Goal: Task Accomplishment & Management: Use online tool/utility

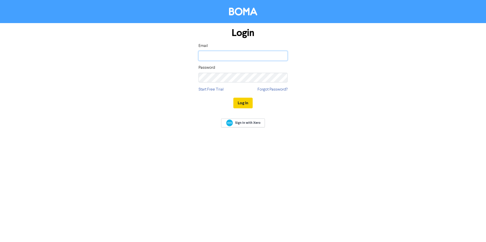
type input "[EMAIL_ADDRESS][DOMAIN_NAME]"
click at [243, 103] on button "Log In" at bounding box center [242, 103] width 19 height 11
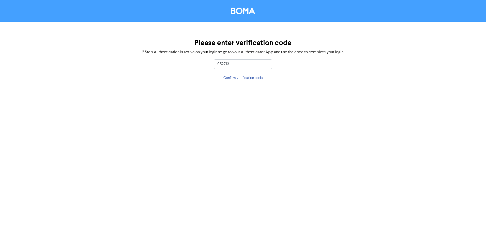
type input "952713"
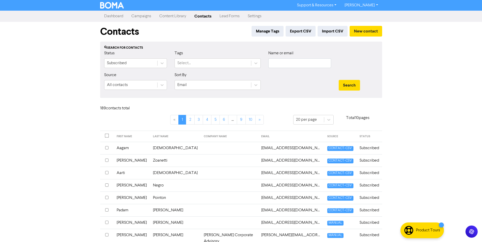
click at [148, 15] on link "Campaigns" at bounding box center [141, 16] width 28 height 10
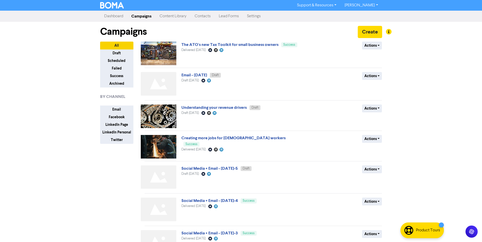
click at [184, 18] on link "Content Library" at bounding box center [172, 16] width 35 height 10
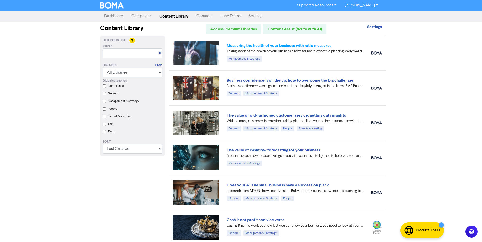
click at [319, 44] on link "Measuring the health of your business with ratio measures" at bounding box center [279, 45] width 105 height 5
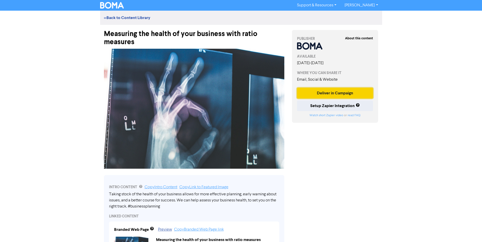
click at [337, 92] on button "Deliver in Campaign" at bounding box center [335, 93] width 76 height 11
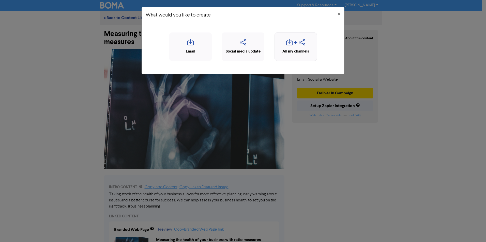
click at [295, 42] on icon "button" at bounding box center [296, 44] width 4 height 6
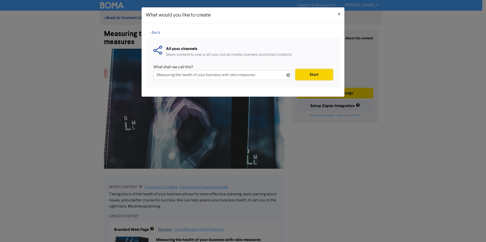
click at [314, 72] on button "Start" at bounding box center [313, 74] width 37 height 11
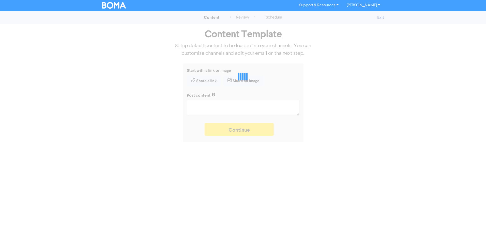
type textarea "x"
type textarea "Taking stock of the health of your business allows for more effective planning,…"
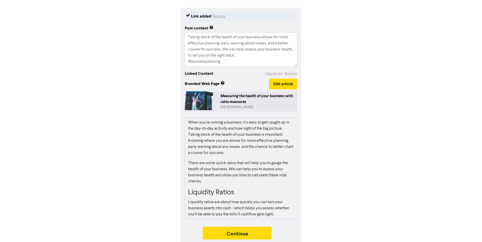
scroll to position [60, 0]
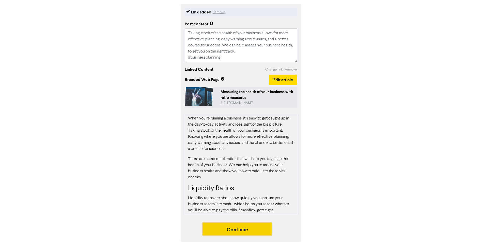
click at [242, 231] on button "Continue" at bounding box center [237, 229] width 69 height 13
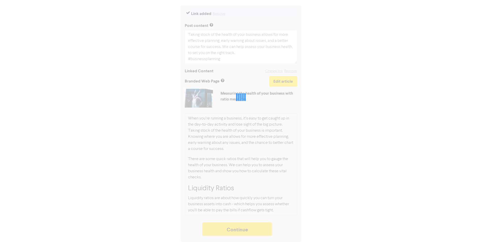
scroll to position [58, 0]
type textarea "x"
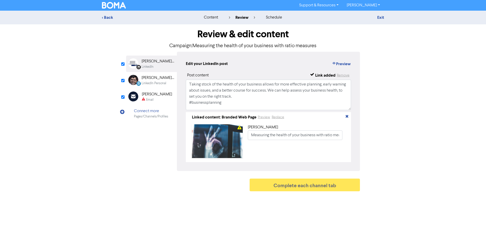
click at [147, 82] on div "LinkedIn Personal" at bounding box center [153, 83] width 25 height 5
click at [150, 98] on div "Email" at bounding box center [149, 100] width 7 height 5
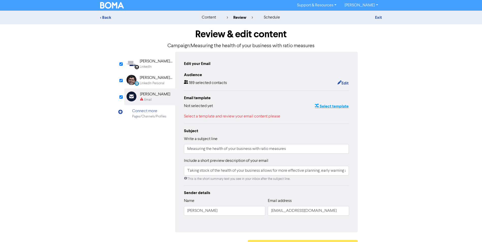
click at [334, 106] on button "Select template" at bounding box center [331, 106] width 34 height 7
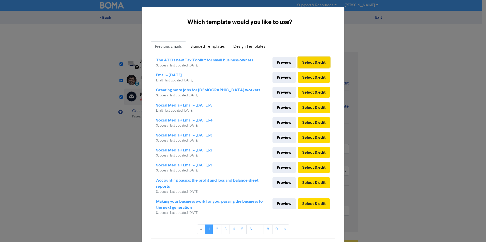
click at [310, 64] on button "Select & edit" at bounding box center [314, 62] width 32 height 11
type input "Taking stock of the health of your business allows for more effective planning,…"
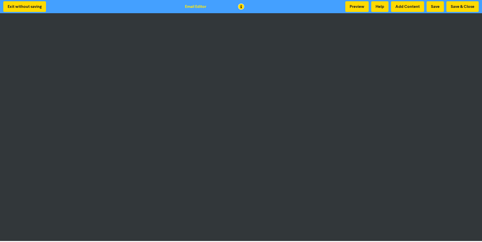
scroll to position [1, 0]
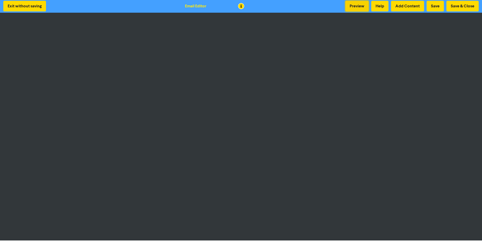
click at [352, 7] on button "Preview" at bounding box center [356, 6] width 23 height 11
click at [438, 6] on button "Save" at bounding box center [435, 6] width 17 height 11
click at [461, 5] on button "Save & Close" at bounding box center [462, 6] width 32 height 11
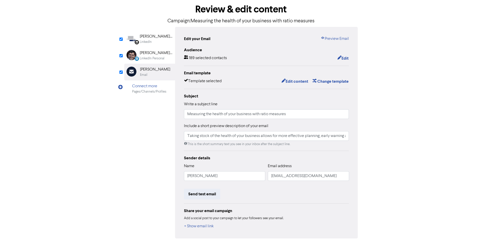
scroll to position [45, 0]
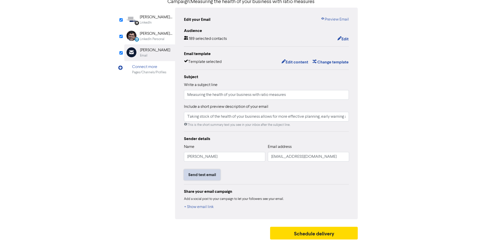
click at [209, 176] on button "Send test email" at bounding box center [202, 175] width 36 height 11
type input "Taking stock of the health of your business allows for more effective planning,…"
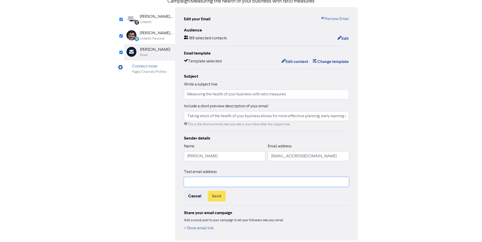
click at [215, 186] on input "text" at bounding box center [266, 182] width 165 height 10
type input "[EMAIL_ADDRESS][DOMAIN_NAME]"
click at [219, 195] on button "Send" at bounding box center [217, 196] width 18 height 11
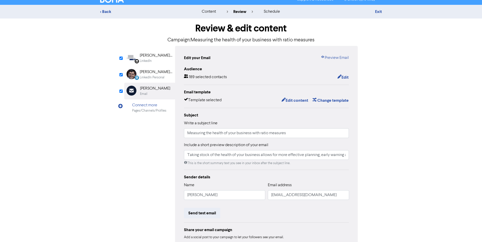
scroll to position [0, 0]
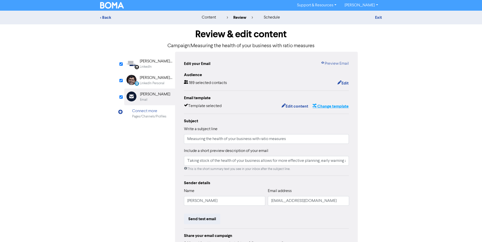
click at [330, 108] on button "Change template" at bounding box center [330, 106] width 37 height 7
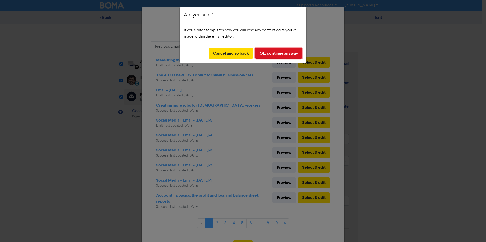
click at [286, 52] on button "Ok, continue anyway" at bounding box center [278, 53] width 47 height 11
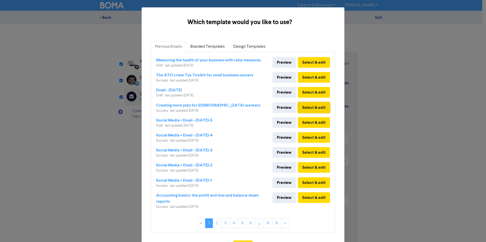
click at [312, 110] on button "Select & edit" at bounding box center [314, 107] width 32 height 11
type input "Taking stock of the health of your business allows for more effective planning,…"
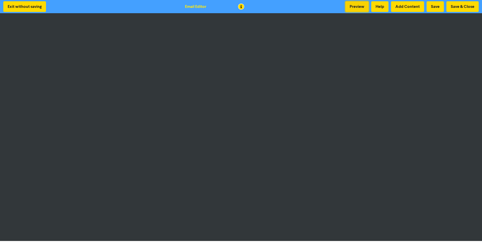
click at [354, 8] on button "Preview" at bounding box center [356, 6] width 23 height 11
click at [457, 7] on button "Save & Close" at bounding box center [462, 6] width 32 height 11
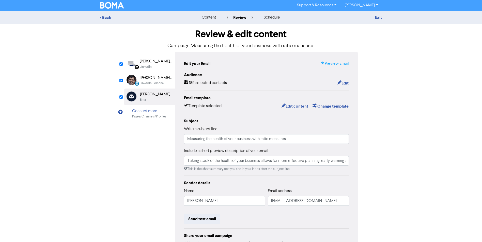
click at [340, 66] on link "Preview Email" at bounding box center [335, 64] width 28 height 6
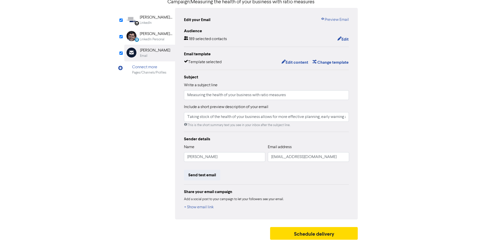
scroll to position [45, 0]
click at [317, 236] on button "Schedule delivery" at bounding box center [314, 233] width 88 height 13
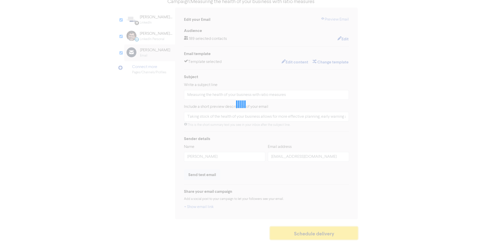
type input "Taking stock of the health of your business allows for more effective planning,…"
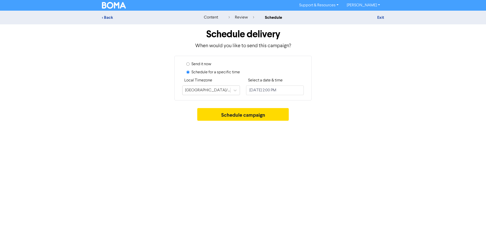
click at [211, 64] on label "Send it now" at bounding box center [201, 64] width 20 height 6
click at [190, 64] on input "Send it now" at bounding box center [187, 63] width 3 height 3
radio input "true"
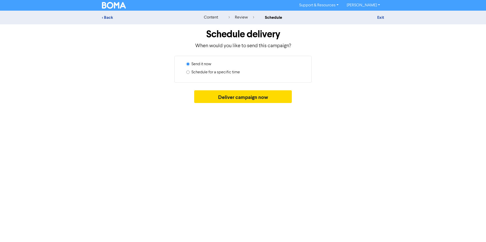
click at [232, 75] on label "Schedule for a specific time" at bounding box center [215, 72] width 49 height 6
click at [190, 74] on input "Schedule for a specific time" at bounding box center [187, 72] width 3 height 3
radio input "true"
radio input "false"
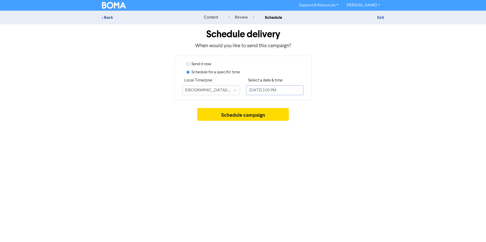
click at [277, 91] on input "[DATE] 2:00 PM" at bounding box center [275, 91] width 58 height 10
select select "8"
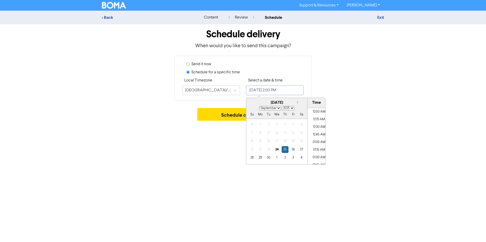
scroll to position [402, 0]
click at [295, 149] on div "26" at bounding box center [293, 149] width 7 height 7
click at [287, 149] on div "25" at bounding box center [284, 149] width 7 height 7
click at [277, 150] on div "24" at bounding box center [276, 149] width 7 height 7
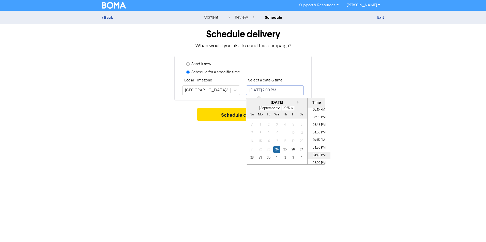
scroll to position [479, 0]
click at [318, 150] on li "05:00 PM" at bounding box center [318, 152] width 23 height 8
type input "[DATE] 5:00 PM"
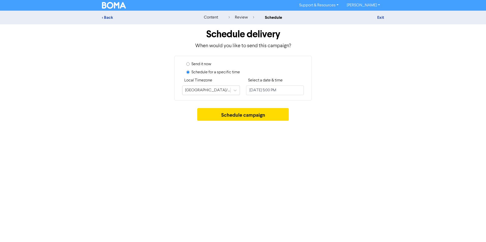
click at [185, 131] on div "Support & Resources Video Tutorials FAQ & Guides Marketing Education [PERSON_NA…" at bounding box center [243, 121] width 486 height 242
click at [297, 92] on input "[DATE] 5:00 PM" at bounding box center [275, 91] width 58 height 10
select select "8"
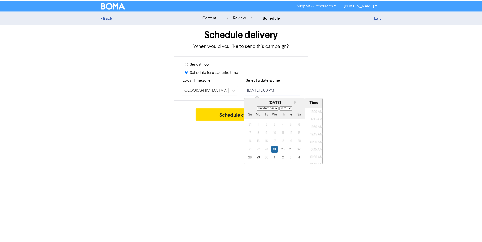
scroll to position [494, 0]
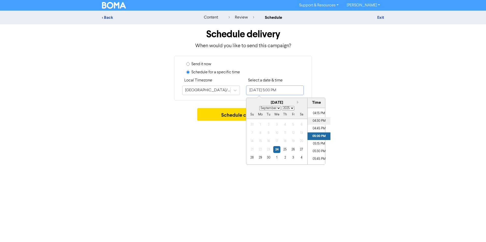
click at [319, 123] on li "04:30 PM" at bounding box center [318, 121] width 23 height 8
type input "[DATE] 4:30 PM"
click at [216, 141] on div "Support & Resources Video Tutorials FAQ & Guides Marketing Education [PERSON_NA…" at bounding box center [243, 121] width 486 height 242
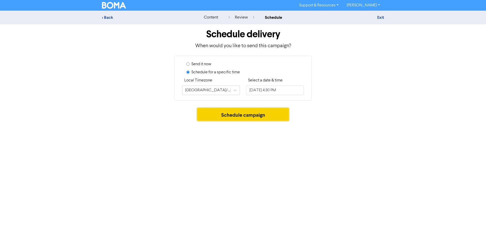
click at [242, 115] on button "Schedule campaign" at bounding box center [243, 114] width 92 height 13
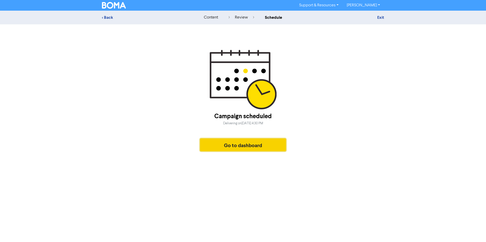
click at [241, 142] on button "Go to dashboard" at bounding box center [243, 145] width 86 height 13
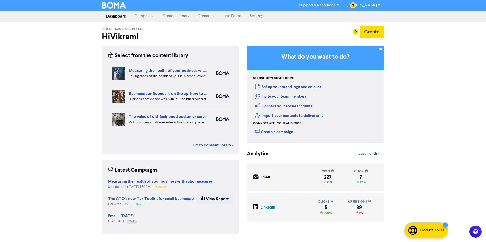
click at [139, 18] on link "Campaigns" at bounding box center [144, 16] width 28 height 10
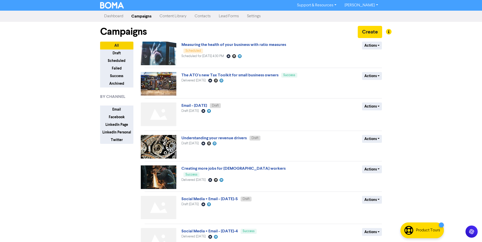
click at [167, 13] on link "Content Library" at bounding box center [172, 16] width 35 height 10
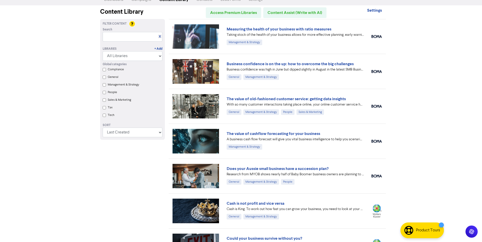
scroll to position [25, 0]
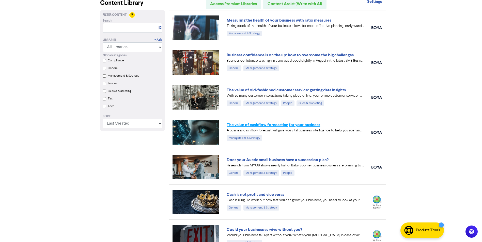
click at [311, 125] on link "The value of cashflow forecasting for your business" at bounding box center [273, 124] width 93 height 5
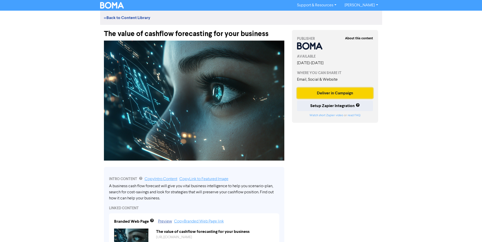
click at [342, 93] on button "Deliver in Campaign" at bounding box center [335, 93] width 76 height 11
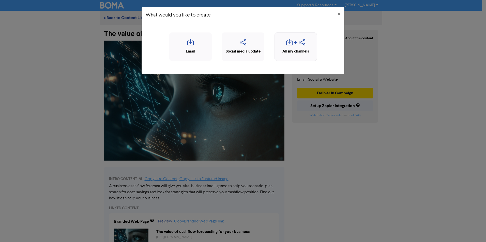
click at [300, 47] on icon "button" at bounding box center [302, 44] width 6 height 10
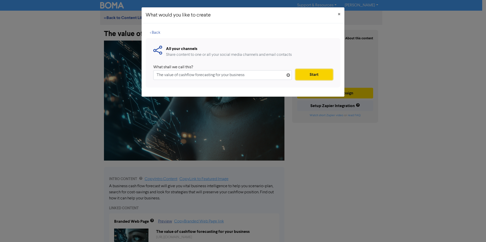
click at [321, 77] on button "Start" at bounding box center [313, 74] width 37 height 11
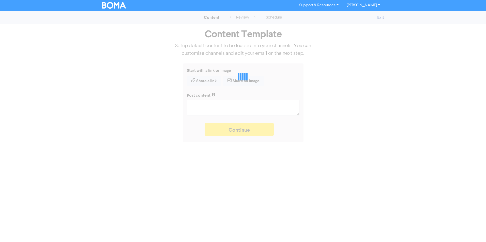
type textarea "x"
type textarea "A business cash flow forecast will give you vital business intelligence to help…"
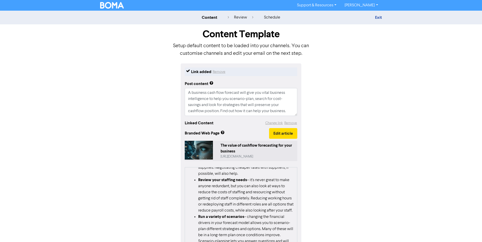
scroll to position [383, 0]
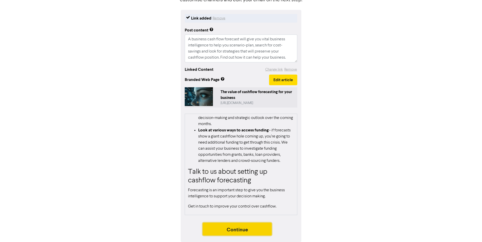
click at [223, 228] on button "Continue" at bounding box center [237, 229] width 69 height 13
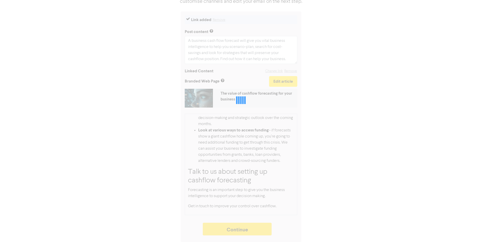
type textarea "x"
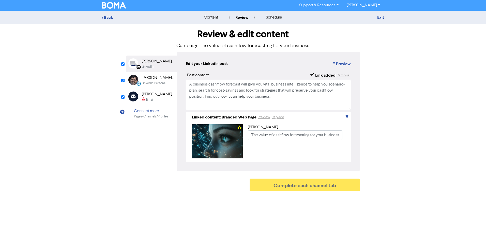
click at [151, 99] on div "Email" at bounding box center [149, 100] width 7 height 5
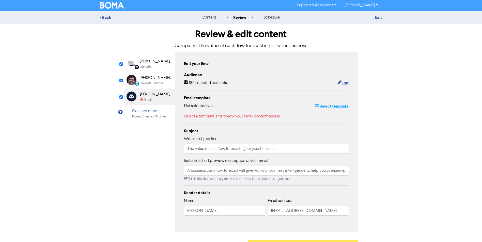
click at [333, 105] on button "Select template" at bounding box center [331, 106] width 34 height 7
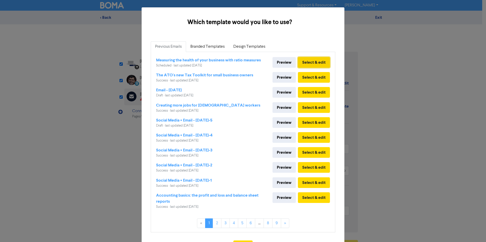
click at [312, 61] on button "Select & edit" at bounding box center [314, 62] width 32 height 11
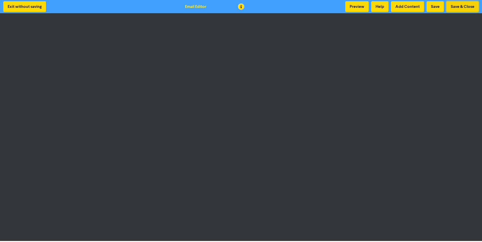
click at [459, 7] on button "Save & Close" at bounding box center [462, 6] width 32 height 11
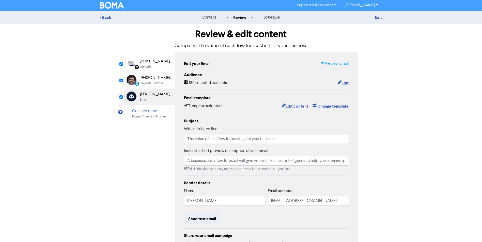
click at [340, 64] on link "Preview Email" at bounding box center [335, 64] width 28 height 6
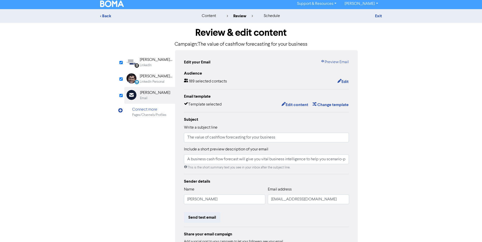
scroll to position [45, 0]
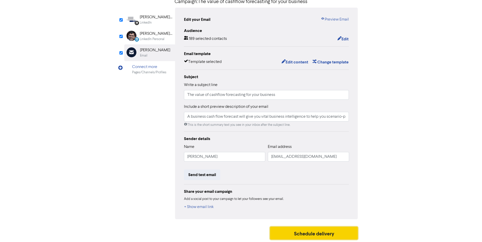
click at [349, 238] on button "Schedule delivery" at bounding box center [314, 233] width 88 height 13
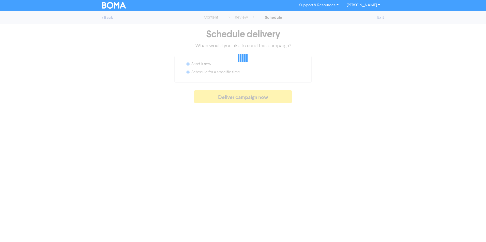
radio input "false"
radio input "true"
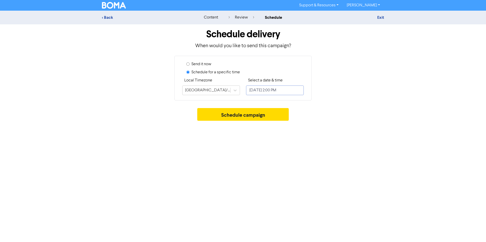
click at [286, 88] on input "[DATE] 2:00 PM" at bounding box center [275, 91] width 58 height 10
select select "8"
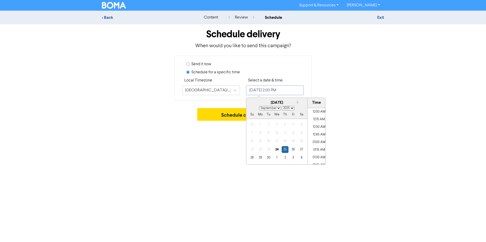
scroll to position [402, 0]
click at [295, 151] on div "26" at bounding box center [293, 149] width 7 height 7
click at [300, 148] on div "27" at bounding box center [301, 149] width 7 height 7
click at [252, 158] on div "28" at bounding box center [251, 157] width 7 height 7
click at [260, 157] on div "29" at bounding box center [260, 157] width 7 height 7
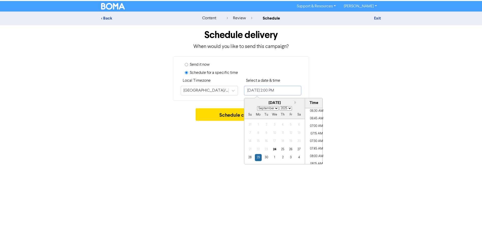
scroll to position [225, 0]
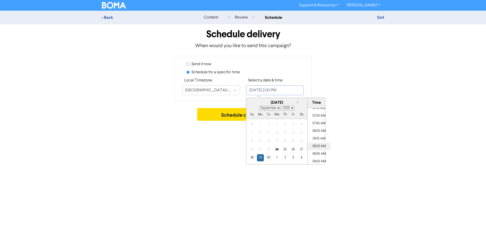
click at [316, 147] on li "08:30 AM" at bounding box center [318, 147] width 23 height 8
type input "[DATE] 8:30 AM"
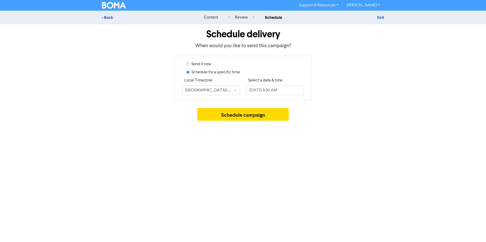
click at [386, 122] on div "Schedule delivery When would you like to send this campaign? Send it now Schedu…" at bounding box center [243, 73] width 290 height 99
click at [254, 115] on button "Schedule campaign" at bounding box center [243, 114] width 92 height 13
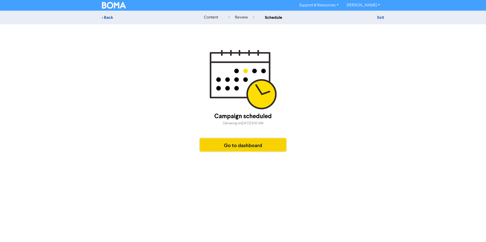
click at [248, 143] on button "Go to dashboard" at bounding box center [243, 145] width 86 height 13
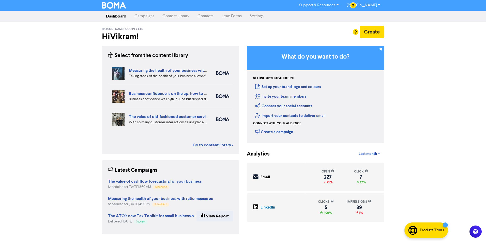
click at [188, 14] on link "Content Library" at bounding box center [175, 16] width 35 height 10
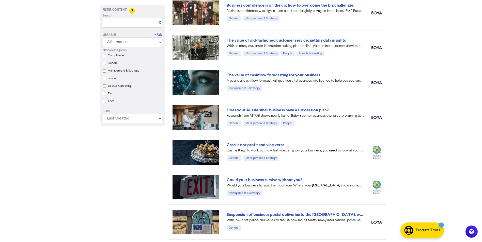
scroll to position [76, 0]
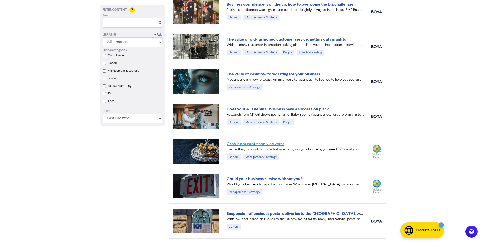
click at [277, 143] on link "Cash is not profit and vice versa" at bounding box center [256, 143] width 58 height 5
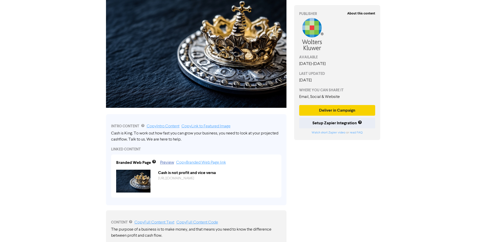
scroll to position [76, 0]
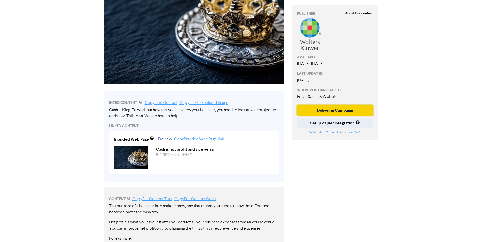
click at [340, 110] on button "Deliver in Campaign" at bounding box center [335, 110] width 76 height 11
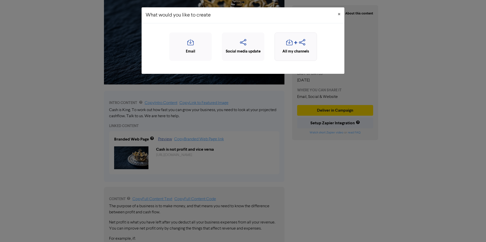
click at [299, 45] on icon "button" at bounding box center [302, 44] width 6 height 10
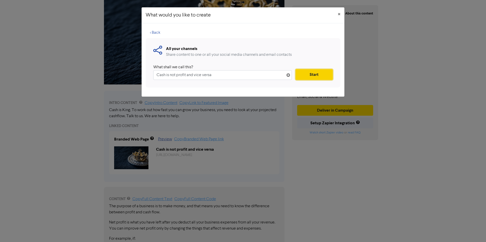
click at [329, 77] on button "Start" at bounding box center [313, 74] width 37 height 11
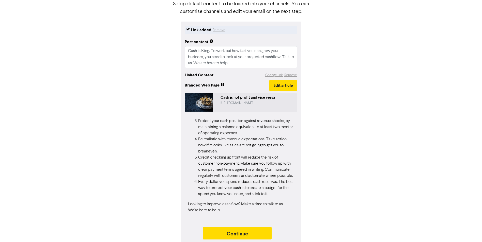
scroll to position [46, 0]
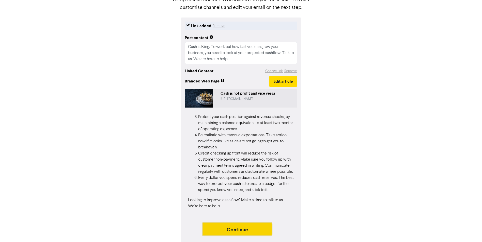
click at [255, 226] on button "Continue" at bounding box center [237, 229] width 69 height 13
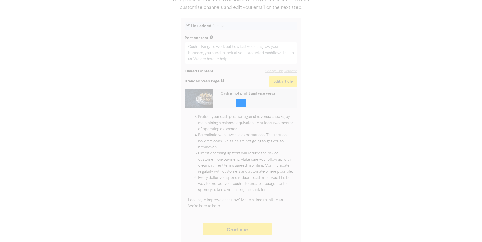
type textarea "x"
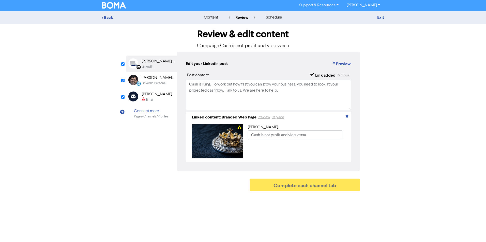
click at [156, 102] on div "Email" at bounding box center [157, 100] width 30 height 5
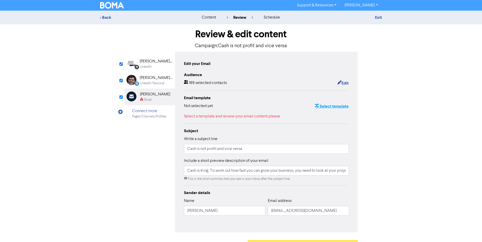
click at [337, 105] on button "Select template" at bounding box center [331, 106] width 34 height 7
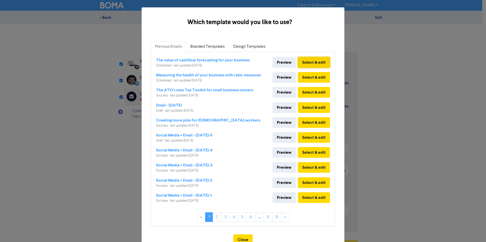
click at [304, 61] on button "Select & edit" at bounding box center [314, 62] width 32 height 11
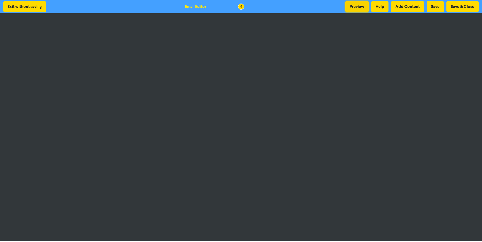
click at [359, 10] on button "Preview" at bounding box center [356, 6] width 23 height 11
click at [463, 8] on button "Save & Close" at bounding box center [462, 6] width 32 height 11
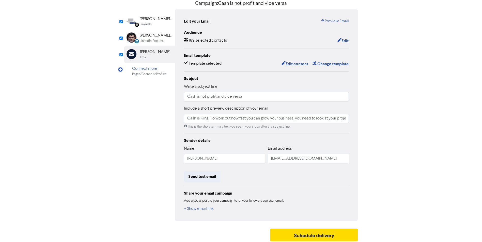
scroll to position [45, 0]
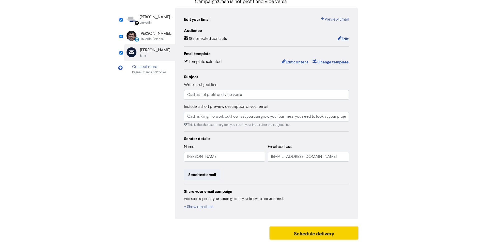
click at [324, 232] on button "Schedule delivery" at bounding box center [314, 233] width 88 height 13
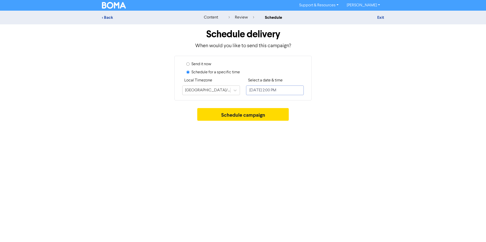
click at [298, 93] on input "[DATE] 2:00 PM" at bounding box center [275, 91] width 58 height 10
select select "8"
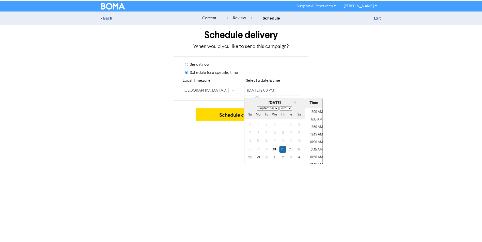
scroll to position [402, 0]
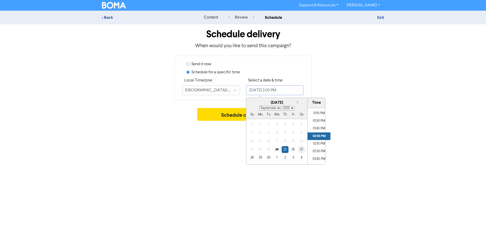
click at [301, 151] on div "27" at bounding box center [301, 149] width 7 height 7
click at [286, 150] on div "25" at bounding box center [284, 149] width 7 height 7
type input "[DATE] 2:00 PM"
click at [369, 164] on div "Support & Resources Video Tutorials FAQ & Guides Marketing Education [PERSON_NA…" at bounding box center [243, 121] width 486 height 242
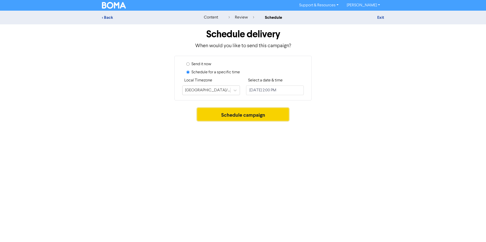
click at [258, 117] on button "Schedule campaign" at bounding box center [243, 114] width 92 height 13
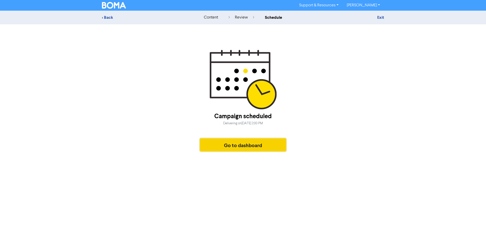
click at [255, 149] on button "Go to dashboard" at bounding box center [243, 145] width 86 height 13
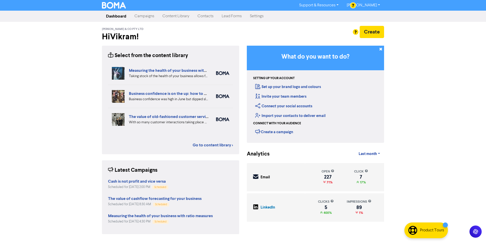
click at [153, 13] on link "Campaigns" at bounding box center [144, 16] width 28 height 10
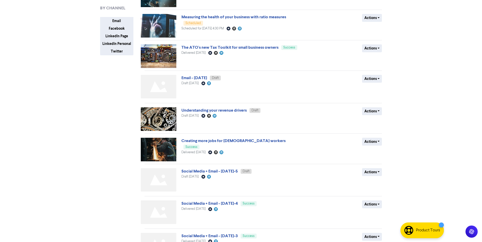
scroll to position [102, 0]
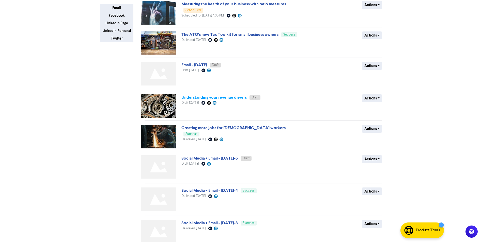
click at [240, 99] on link "Understanding your revenue drivers" at bounding box center [213, 97] width 65 height 5
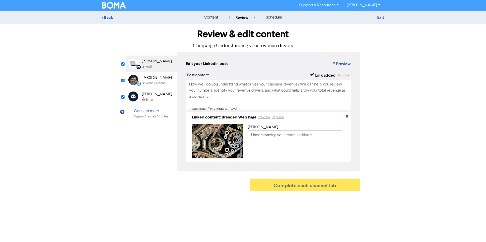
click at [146, 97] on div "[PERSON_NAME]" at bounding box center [157, 94] width 30 height 6
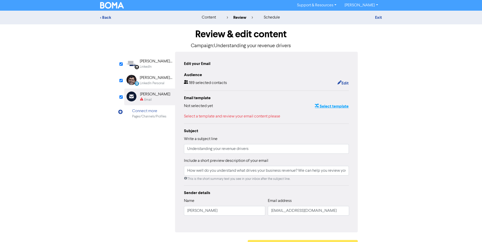
click at [342, 106] on button "Select template" at bounding box center [331, 106] width 34 height 7
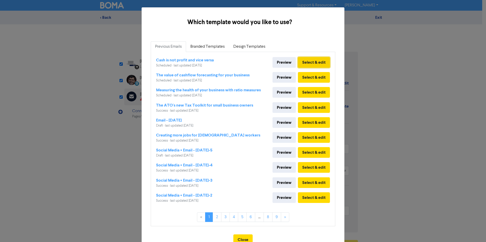
click at [314, 64] on button "Select & edit" at bounding box center [314, 62] width 32 height 11
type input "How well do you understand what drives your business revenue? We can help you r…"
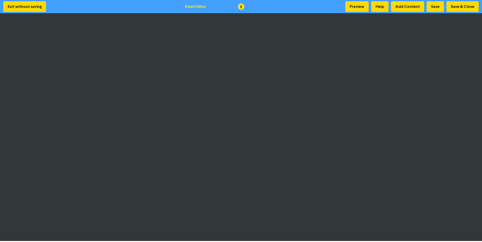
scroll to position [1, 0]
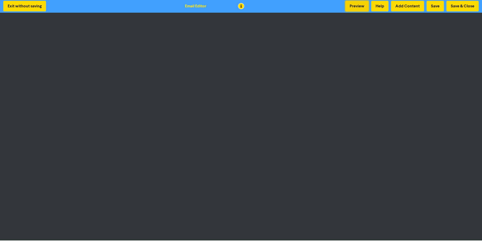
click at [352, 6] on button "Preview" at bounding box center [356, 6] width 23 height 11
click at [467, 6] on button "Save & Close" at bounding box center [462, 6] width 32 height 11
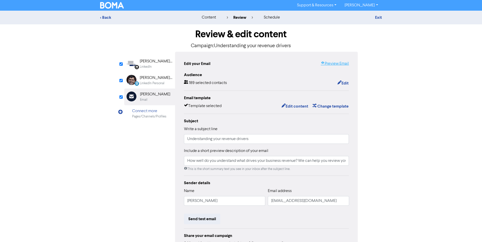
click at [346, 64] on link "Preview Email" at bounding box center [335, 64] width 28 height 6
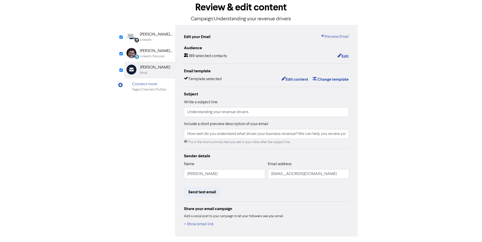
scroll to position [45, 0]
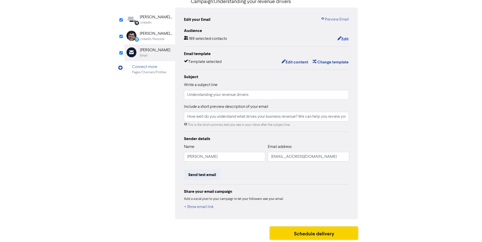
click at [297, 230] on button "Schedule delivery" at bounding box center [314, 233] width 88 height 13
type input "How well do you understand what drives your business revenue? We can help you r…"
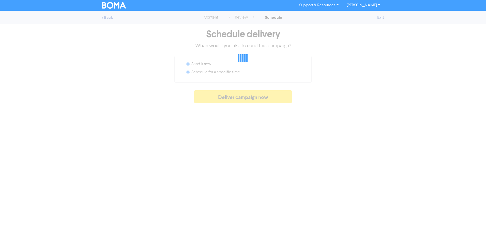
radio input "false"
radio input "true"
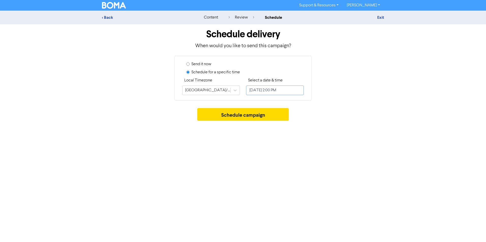
select select "8"
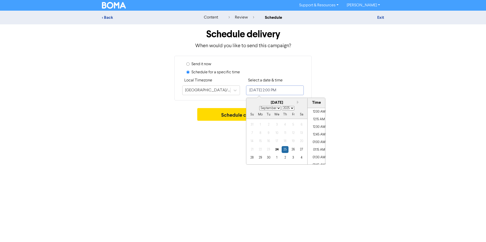
scroll to position [402, 0]
click at [275, 158] on div "1" at bounding box center [276, 157] width 7 height 7
type input "[DATE] 2:00 PM"
select select "9"
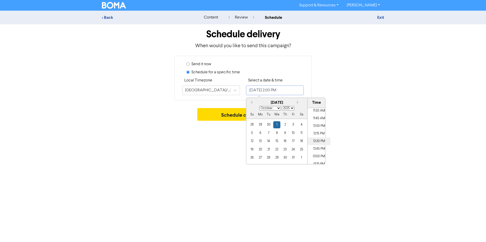
click at [316, 140] on li "12:30 PM" at bounding box center [318, 142] width 23 height 8
click at [319, 137] on li "02:00 PM" at bounding box center [318, 137] width 23 height 8
type input "[DATE] 2:00 PM"
click at [191, 140] on div "Support & Resources Video Tutorials FAQ & Guides Marketing Education [PERSON_NA…" at bounding box center [243, 121] width 486 height 242
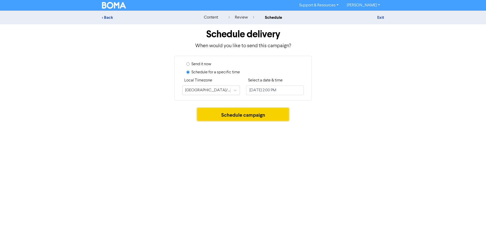
click at [248, 115] on button "Schedule campaign" at bounding box center [243, 114] width 92 height 13
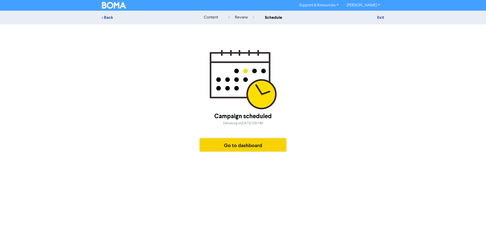
click at [270, 141] on button "Go to dashboard" at bounding box center [243, 145] width 86 height 13
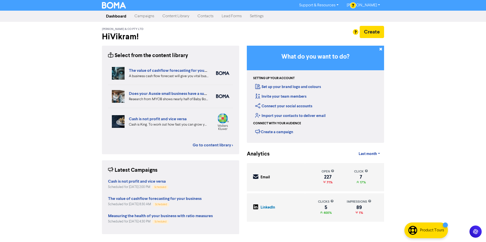
click at [406, 144] on div "Support & Resources Video Tutorials FAQ & Guides Marketing Education [PERSON_NA…" at bounding box center [243, 121] width 486 height 242
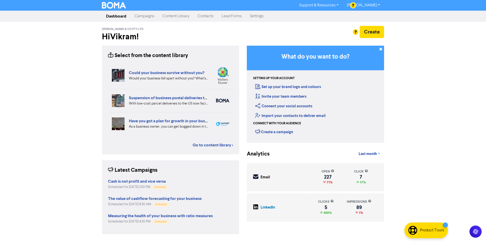
click at [364, 156] on span "Last month" at bounding box center [367, 154] width 18 height 5
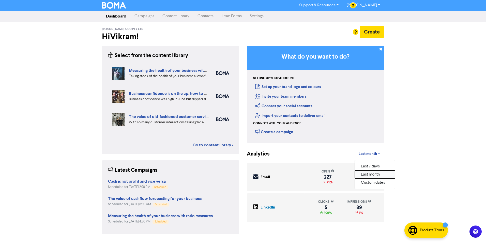
click at [372, 172] on button "Last month" at bounding box center [375, 175] width 40 height 8
click at [375, 155] on span "Last month" at bounding box center [367, 154] width 18 height 5
click at [374, 168] on button "Last 7 days" at bounding box center [375, 167] width 40 height 8
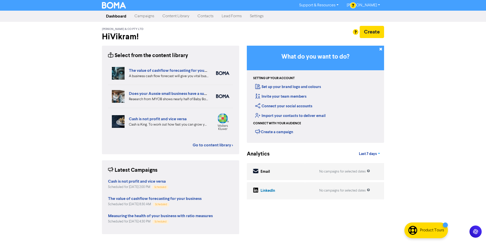
click at [372, 155] on span "Last 7 days" at bounding box center [368, 154] width 18 height 5
click at [379, 180] on button "Custom dates" at bounding box center [375, 183] width 40 height 8
drag, startPoint x: 365, startPoint y: 156, endPoint x: 258, endPoint y: 162, distance: 106.9
click at [364, 155] on input "End Date" at bounding box center [367, 153] width 33 height 9
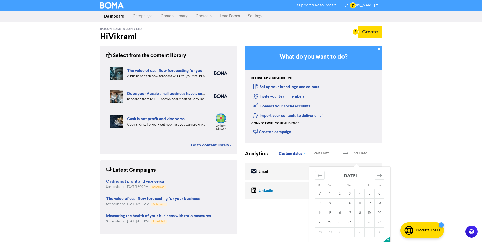
click at [285, 154] on span "Custom dates" at bounding box center [290, 154] width 23 height 5
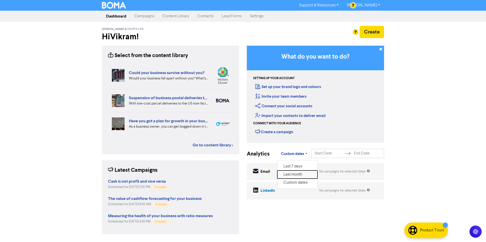
click at [303, 175] on button "Last month" at bounding box center [297, 175] width 40 height 8
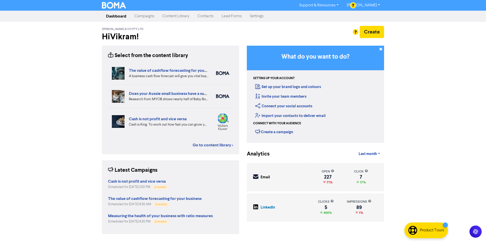
click at [112, 15] on link "Dashboard" at bounding box center [116, 16] width 28 height 10
